Goal: Task Accomplishment & Management: Manage account settings

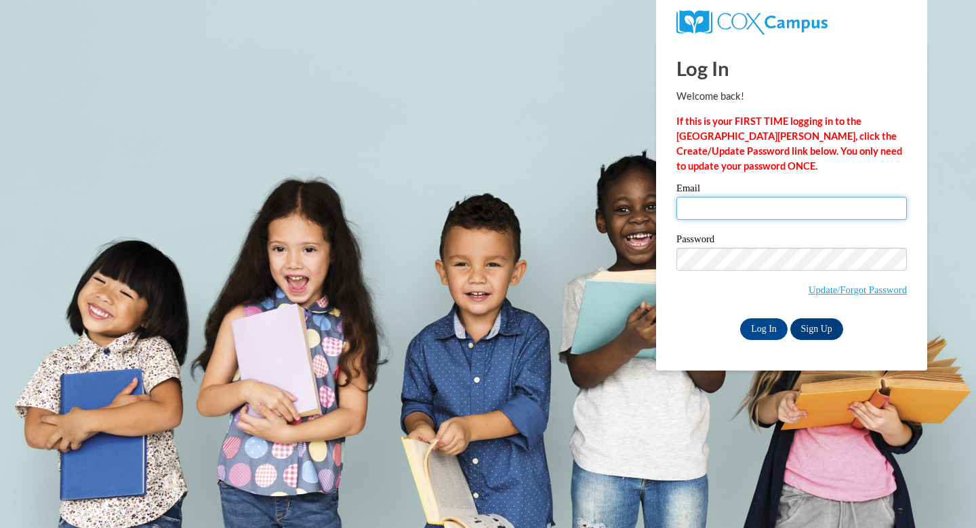
click at [688, 212] on input "Email" at bounding box center [792, 208] width 231 height 23
type input "nicole.michalak@franklin.k12.wi.us"
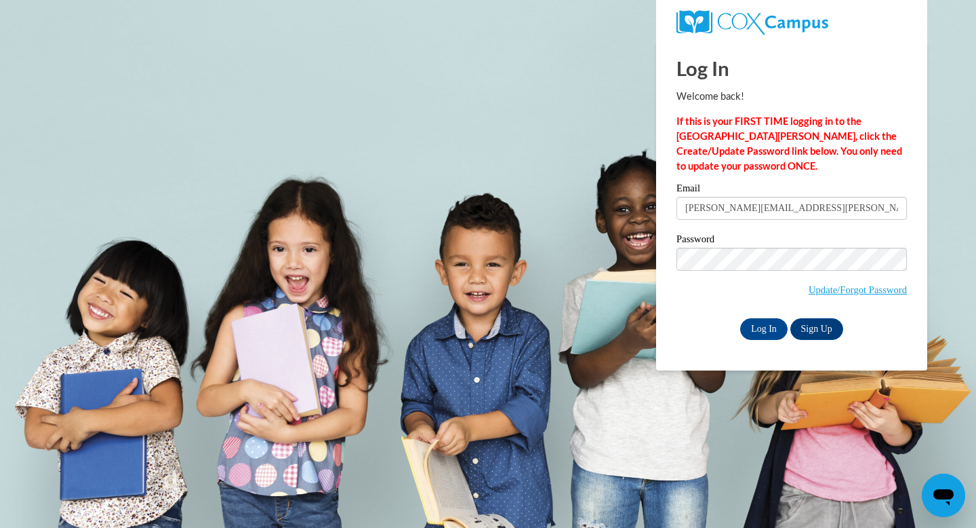
click at [694, 271] on span "Update/Forgot Password" at bounding box center [792, 276] width 231 height 56
click at [764, 327] on input "Log In" at bounding box center [763, 329] width 47 height 22
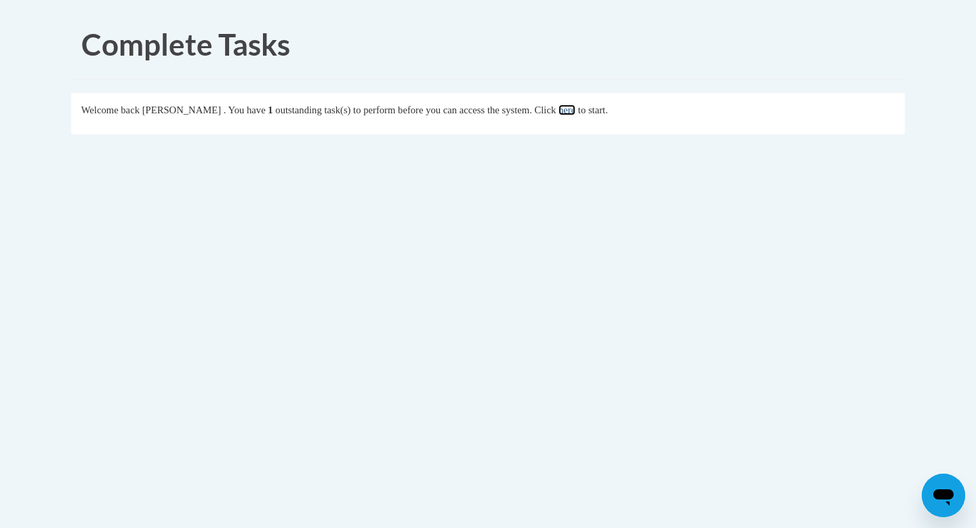
click at [576, 107] on link "here" at bounding box center [567, 109] width 17 height 11
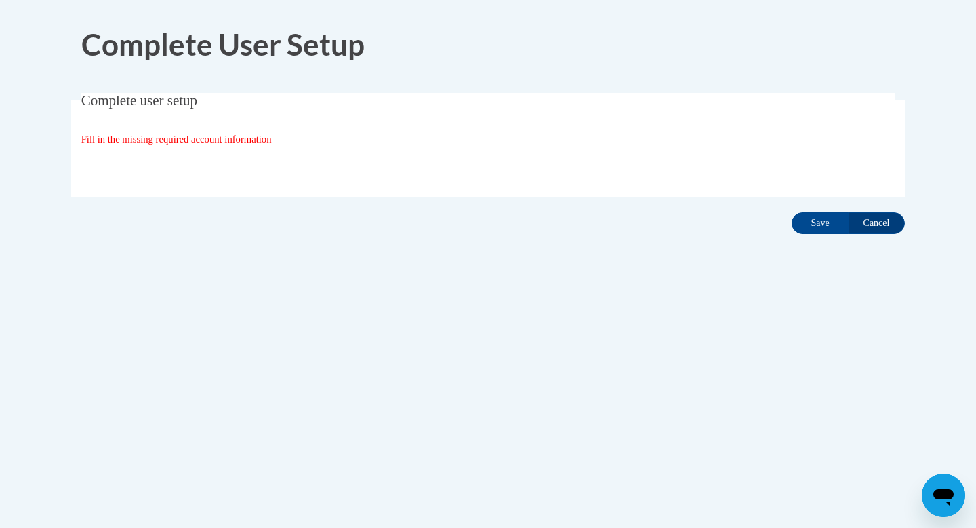
click at [226, 140] on span "Fill in the missing required account information" at bounding box center [176, 139] width 191 height 11
click at [814, 224] on input "Save" at bounding box center [820, 223] width 57 height 22
click at [587, 136] on div "Fill in the missing required account information" at bounding box center [488, 139] width 814 height 15
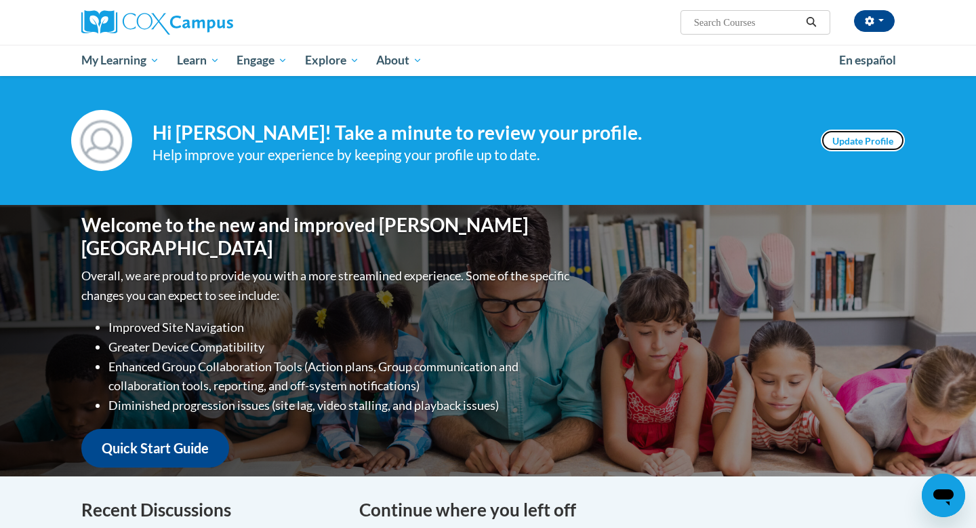
click at [852, 146] on link "Update Profile" at bounding box center [863, 141] width 84 height 22
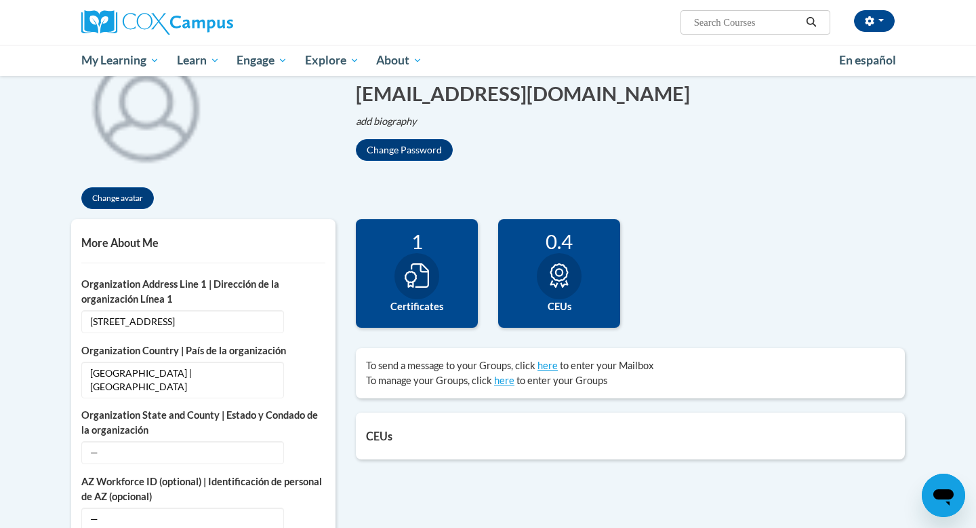
scroll to position [182, 0]
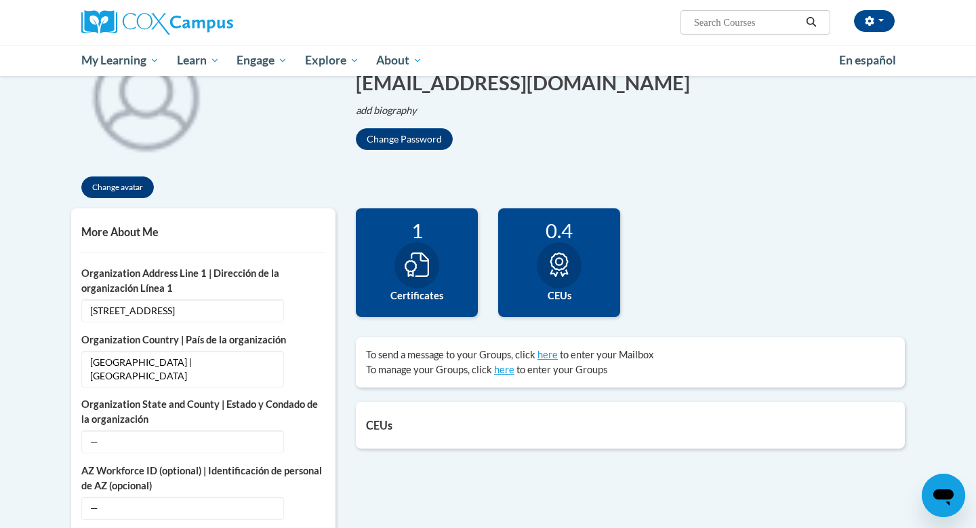
click at [422, 263] on icon at bounding box center [417, 264] width 24 height 24
click at [418, 281] on div at bounding box center [417, 265] width 45 height 46
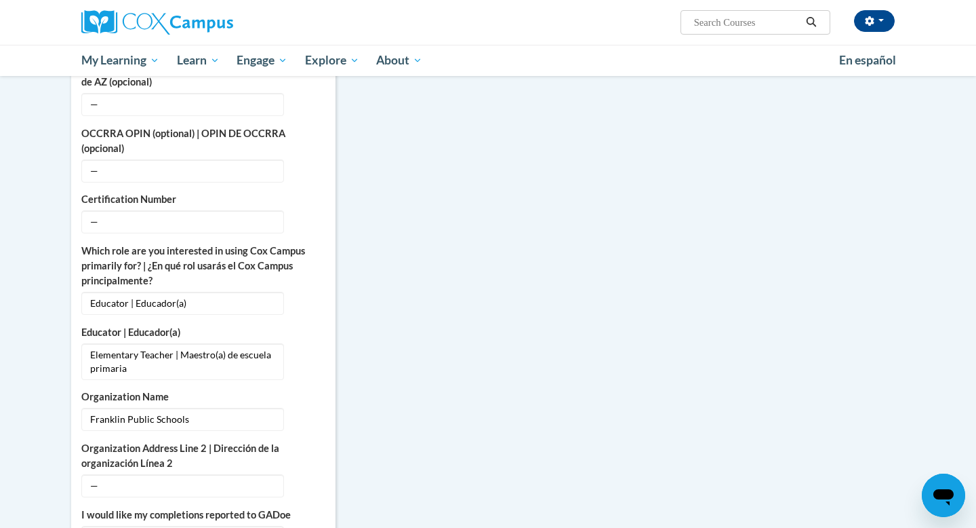
scroll to position [0, 0]
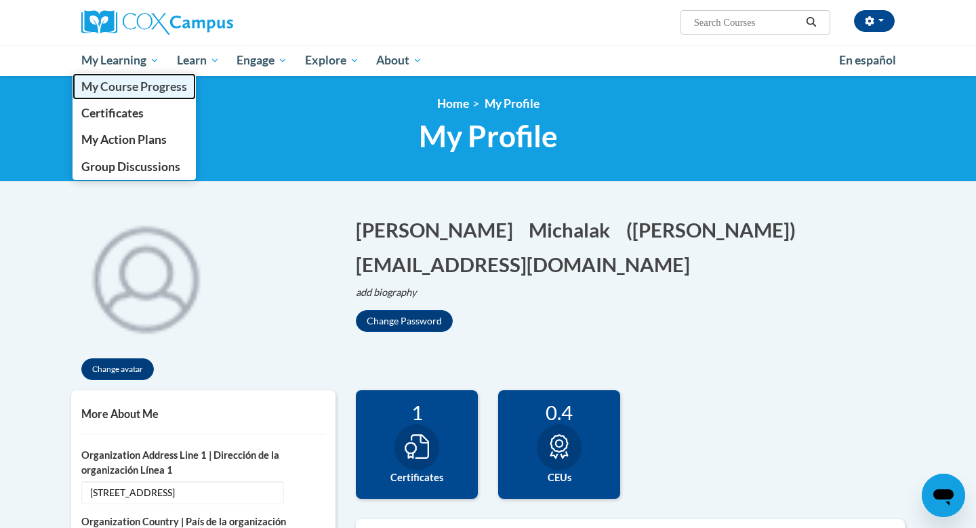
click at [123, 83] on span "My Course Progress" at bounding box center [134, 86] width 106 height 14
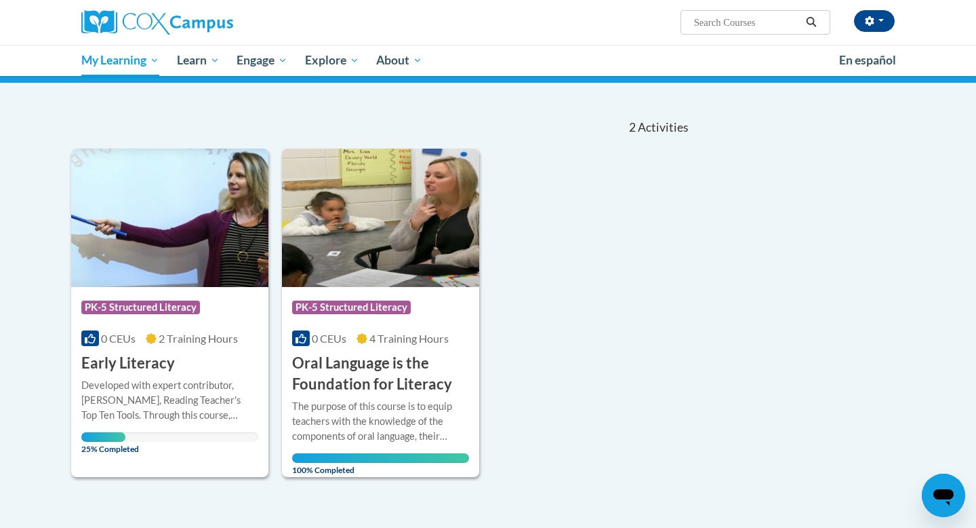
scroll to position [104, 0]
